Goal: Information Seeking & Learning: Learn about a topic

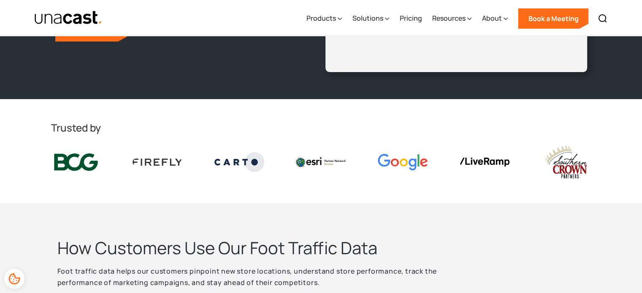
scroll to position [150, 0]
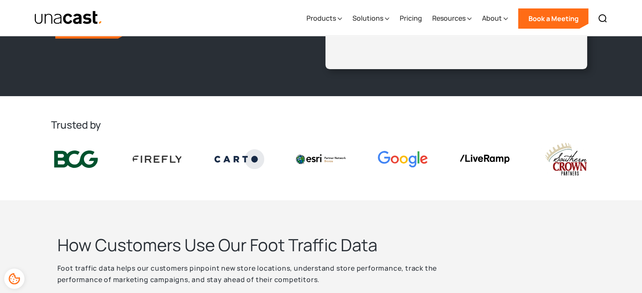
click at [89, 160] on img at bounding box center [76, 159] width 50 height 21
click at [162, 159] on img at bounding box center [158, 159] width 50 height 7
click at [243, 157] on img at bounding box center [239, 158] width 50 height 19
click at [295, 152] on div at bounding box center [320, 159] width 63 height 23
click at [339, 159] on img at bounding box center [321, 158] width 50 height 9
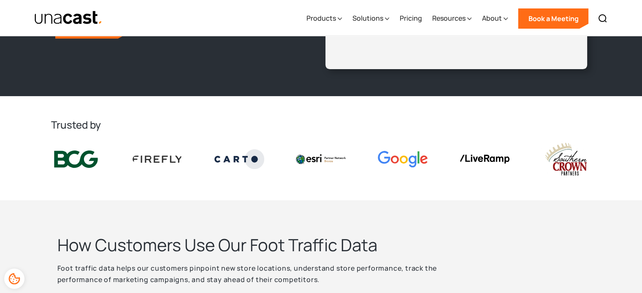
click at [447, 152] on div at bounding box center [321, 159] width 554 height 49
click at [513, 167] on div at bounding box center [484, 159] width 63 height 22
click at [581, 162] on img at bounding box center [566, 159] width 50 height 35
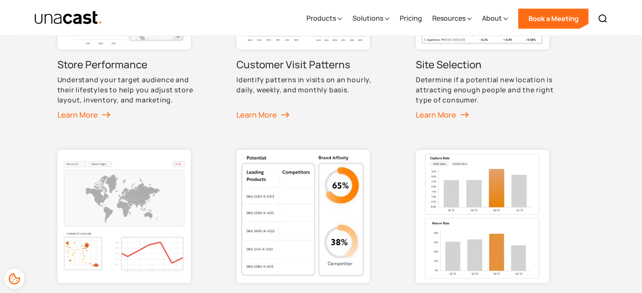
scroll to position [567, 0]
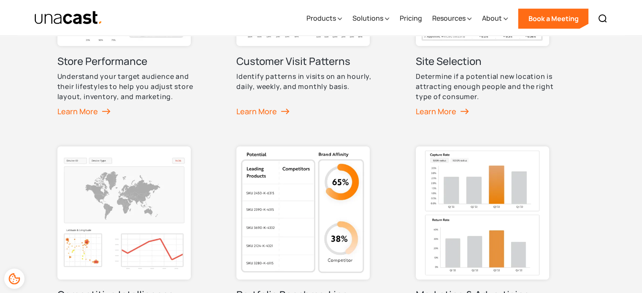
click at [482, 226] on img at bounding box center [482, 212] width 133 height 133
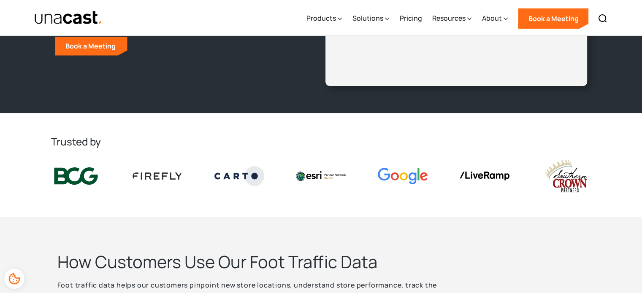
scroll to position [0, 0]
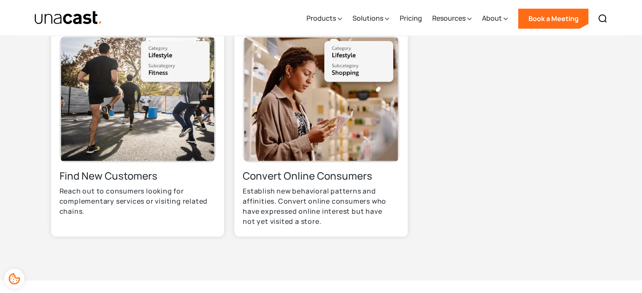
scroll to position [847, 0]
